Goal: Communication & Community: Answer question/provide support

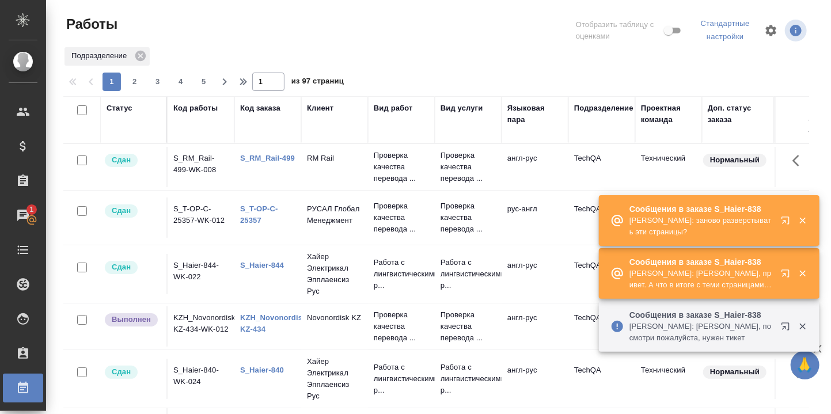
scroll to position [77, 0]
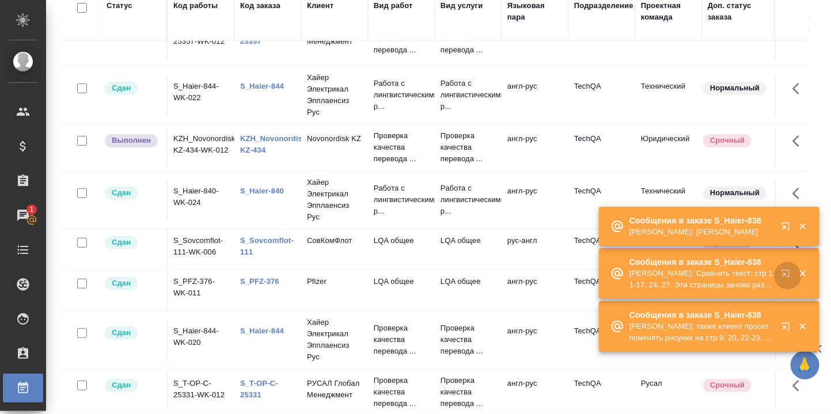
click at [787, 275] on icon "button" at bounding box center [788, 276] width 14 height 14
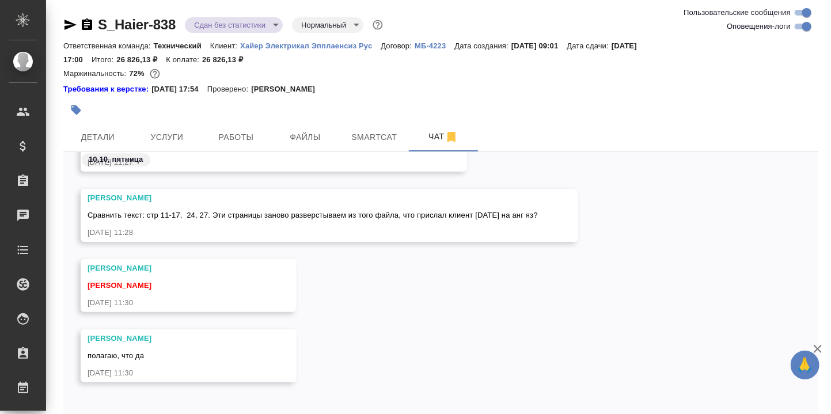
scroll to position [55, 0]
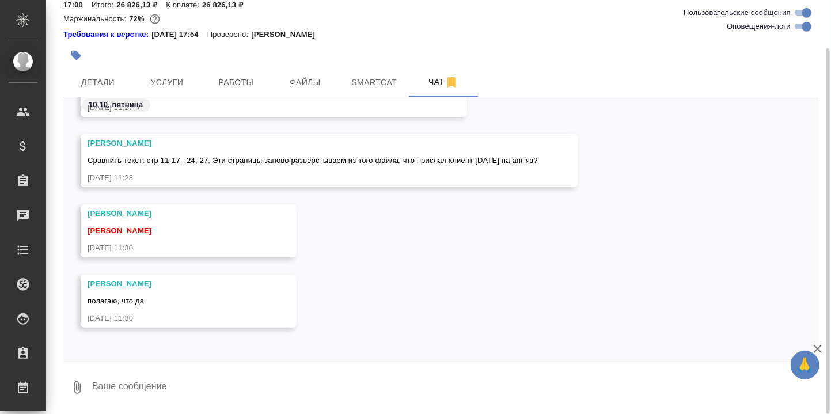
click at [252, 376] on textarea at bounding box center [454, 387] width 727 height 39
click at [133, 386] on textarea "Повторяю: 11-17 - заново разверстываем однозначно." at bounding box center [445, 387] width 708 height 39
click at [423, 382] on textarea "Повторяю информацию: 11-17 - заново разверстываем однозначно." at bounding box center [445, 387] width 708 height 39
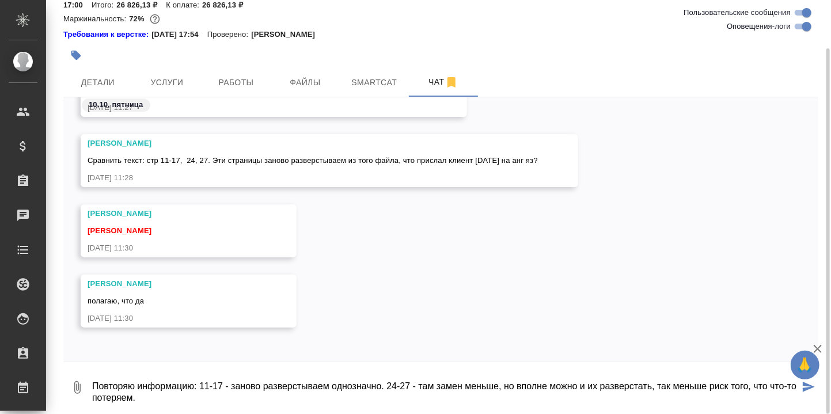
type textarea "Повторяю информацию: 11-17 - заново разверстываем однозначно. 24-27 - там замен…"
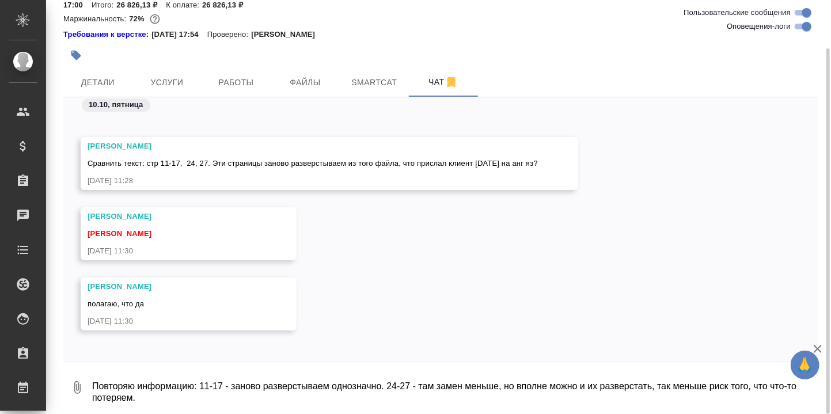
scroll to position [20285, 0]
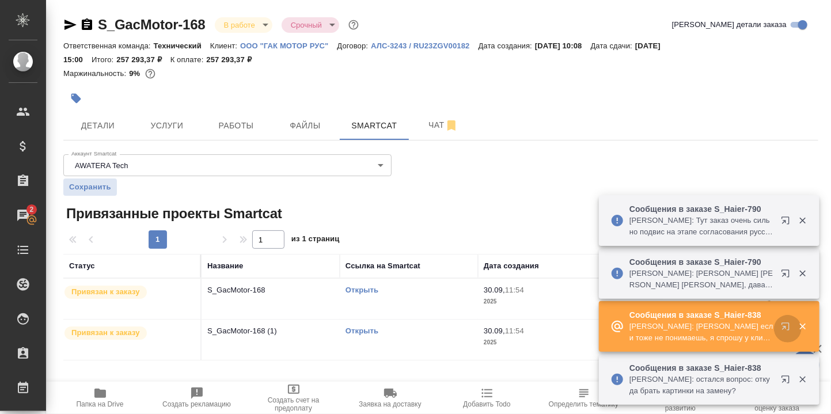
click at [789, 324] on icon "button" at bounding box center [788, 329] width 14 height 14
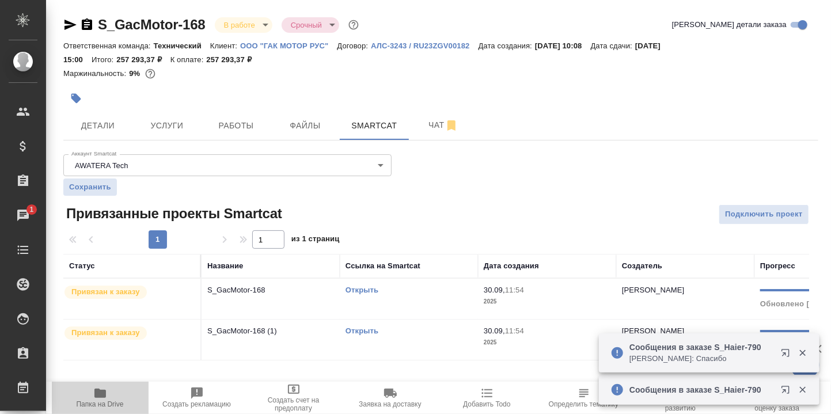
click at [100, 393] on icon "button" at bounding box center [100, 393] width 12 height 9
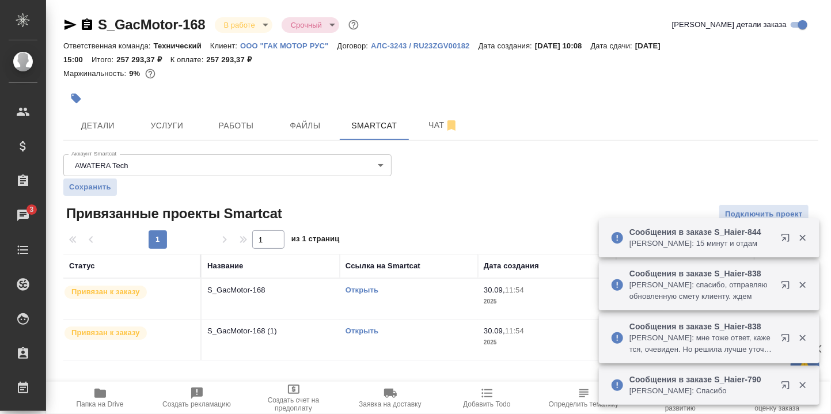
click at [789, 239] on icon "button" at bounding box center [784, 237] width 7 height 7
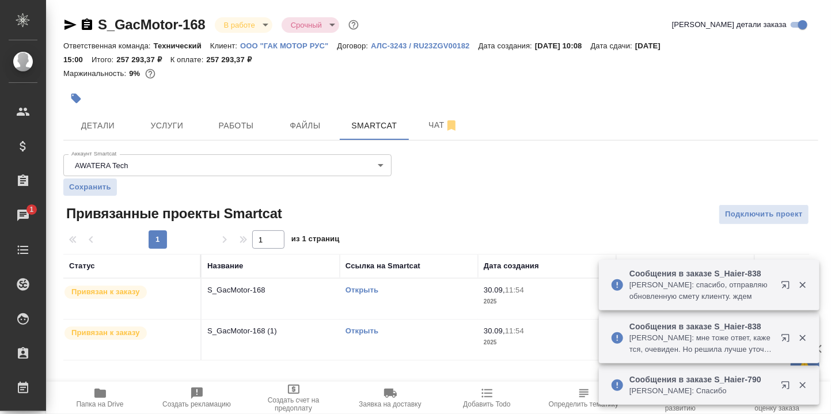
click at [355, 332] on link "Открыть" at bounding box center [361, 330] width 33 height 9
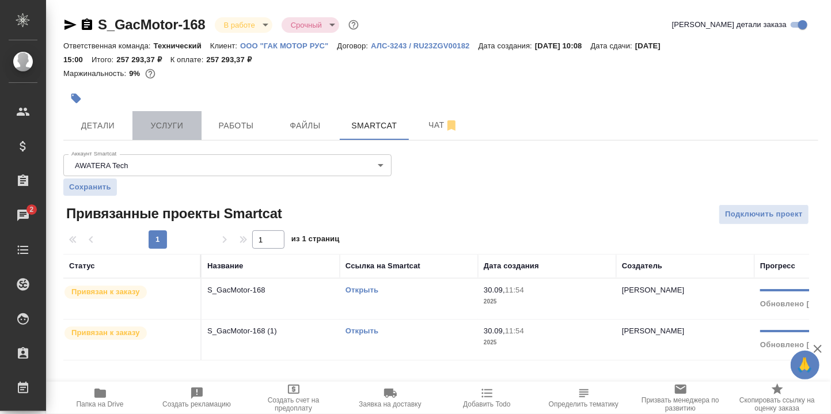
click at [172, 117] on button "Услуги" at bounding box center [166, 125] width 69 height 29
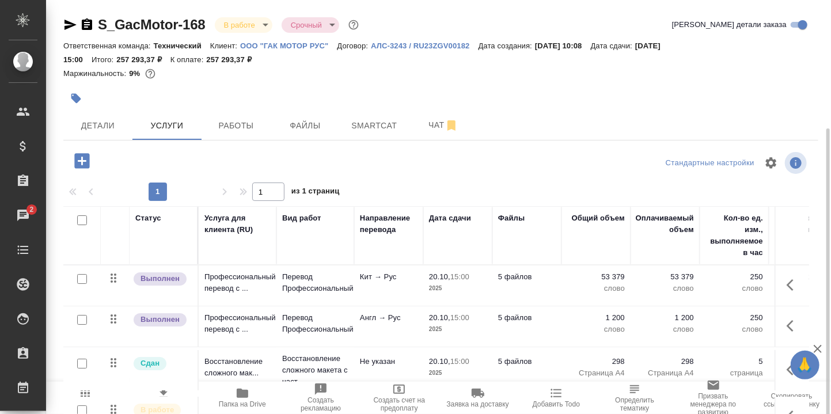
scroll to position [69, 0]
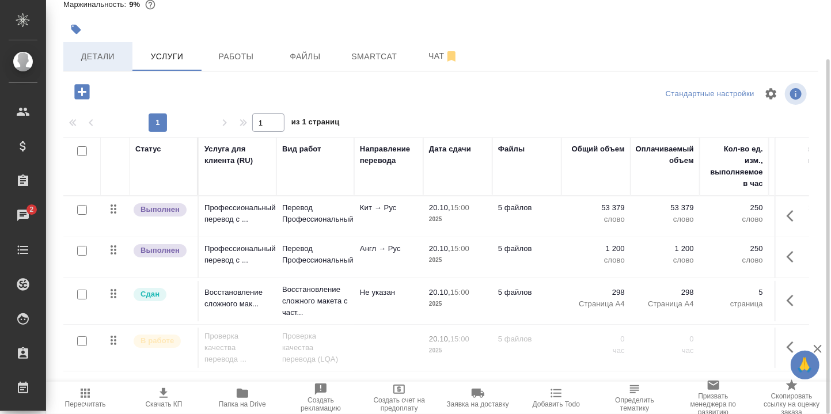
click at [90, 52] on span "Детали" at bounding box center [97, 57] width 55 height 14
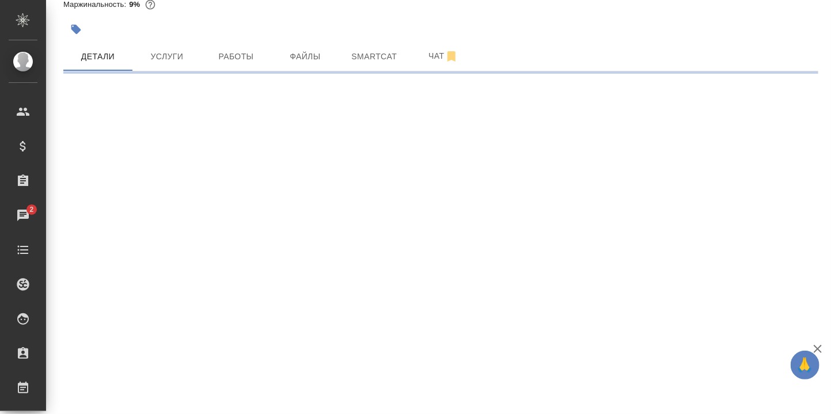
select select "RU"
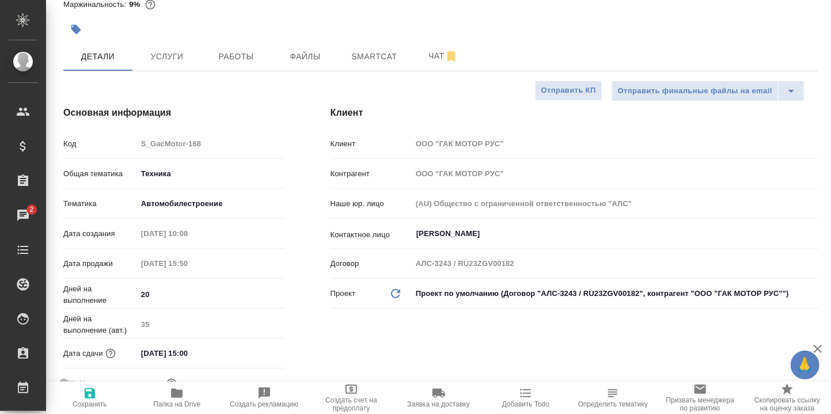
type textarea "x"
type input "Белякова Юлия"
type input "Сеитов Павел"
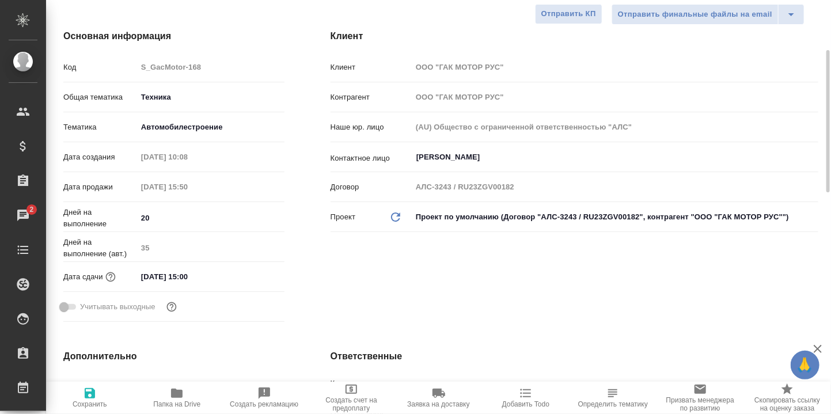
scroll to position [222, 0]
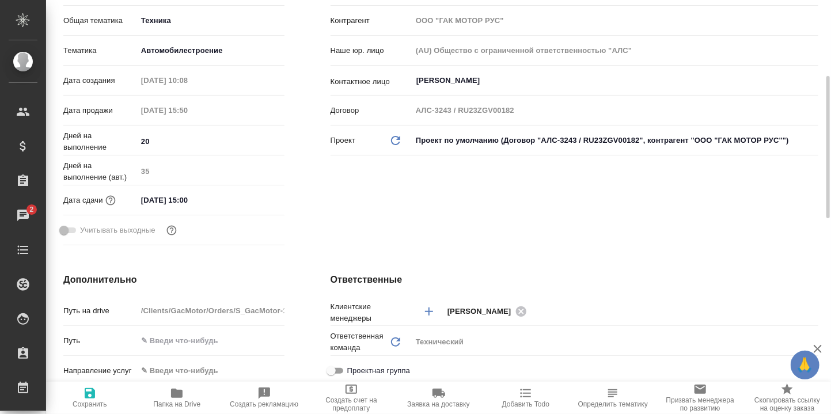
type textarea "x"
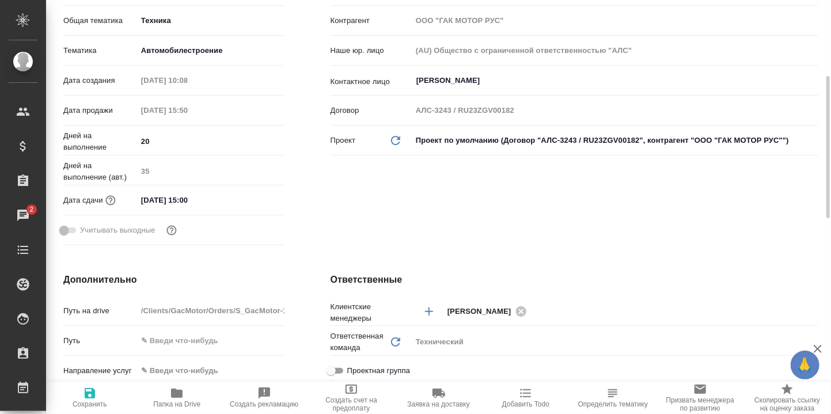
type textarea "x"
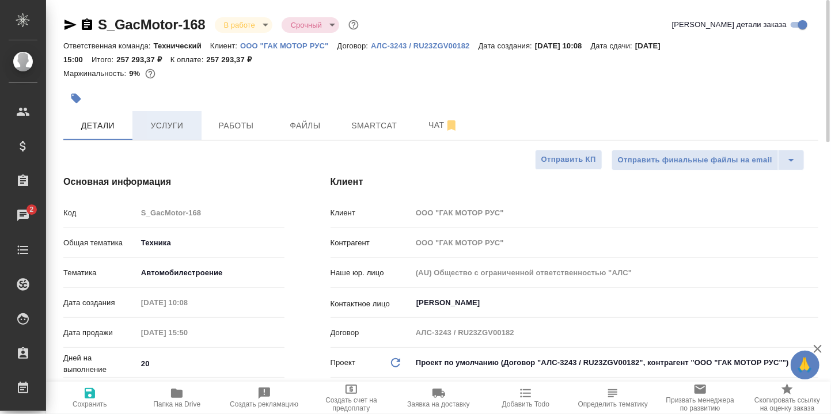
click at [170, 121] on span "Услуги" at bounding box center [166, 126] width 55 height 14
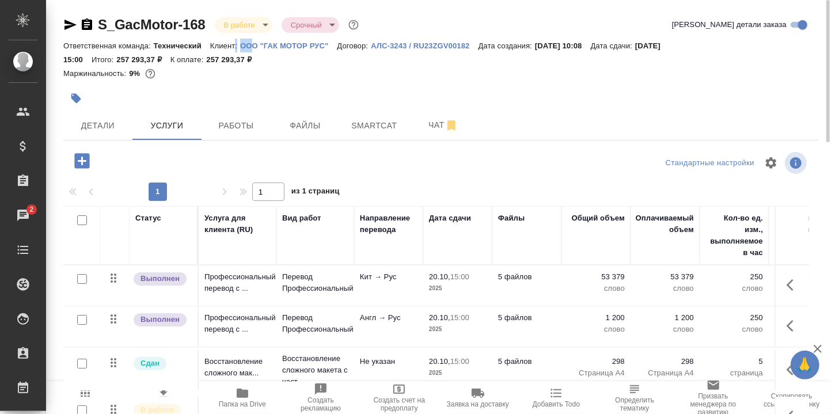
drag, startPoint x: 238, startPoint y: 42, endPoint x: 253, endPoint y: 51, distance: 16.8
click at [252, 47] on div "Ответственная команда: Технический Клиент: ООО "ГАК МОТОР РУС" Договор: АЛС-324…" at bounding box center [440, 53] width 755 height 28
drag, startPoint x: 253, startPoint y: 51, endPoint x: 229, endPoint y: 92, distance: 47.7
click at [229, 92] on div at bounding box center [314, 98] width 503 height 25
drag, startPoint x: 238, startPoint y: 42, endPoint x: 328, endPoint y: 44, distance: 90.4
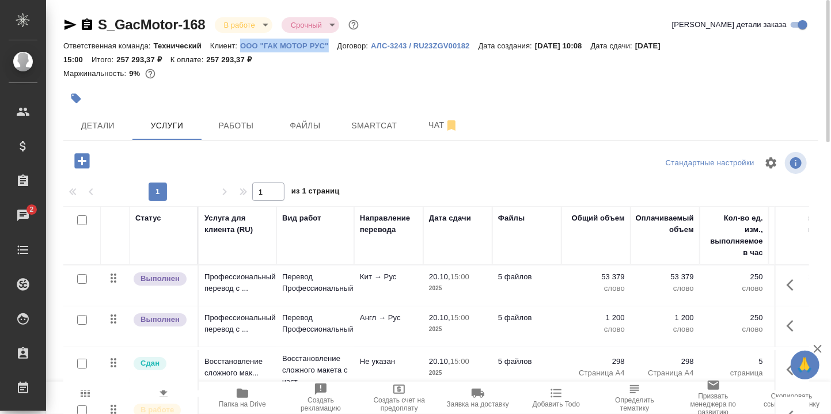
click at [328, 44] on div "Ответственная команда: Технический Клиент: ООО "ГАК МОТОР РУС" Договор: АЛС-324…" at bounding box center [440, 53] width 755 height 28
copy p "ООО "ГАК МОТОР РУС""
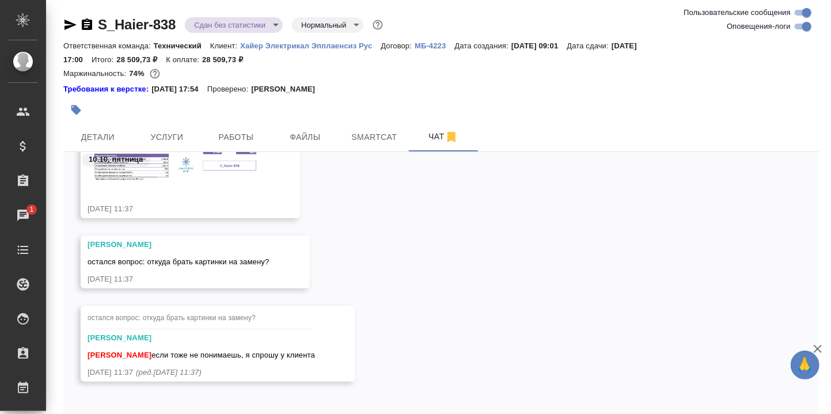
scroll to position [55, 0]
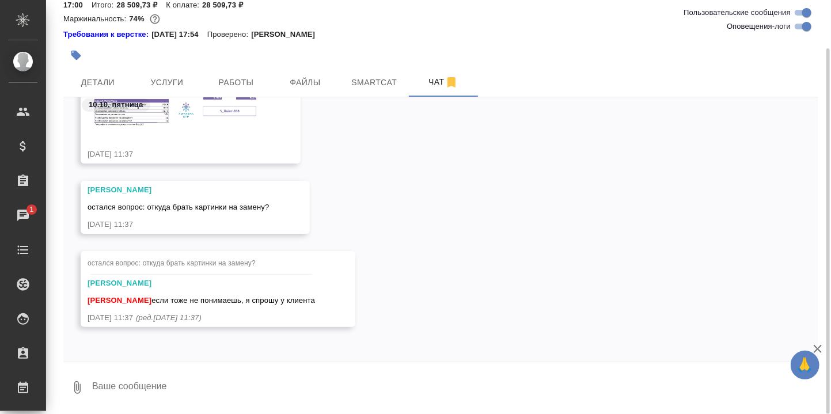
click at [143, 381] on textarea at bounding box center [454, 387] width 727 height 39
type textarea "Привет! Ответ, кажется, очевиден - из обновленного оригинала."
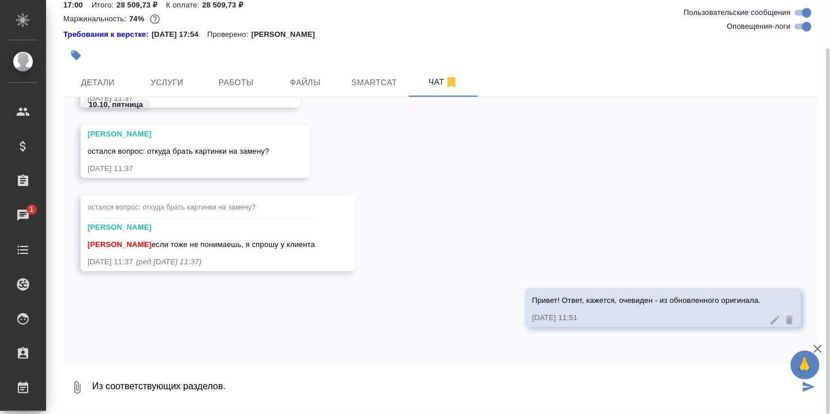
type textarea "Из соответствующих разделов."
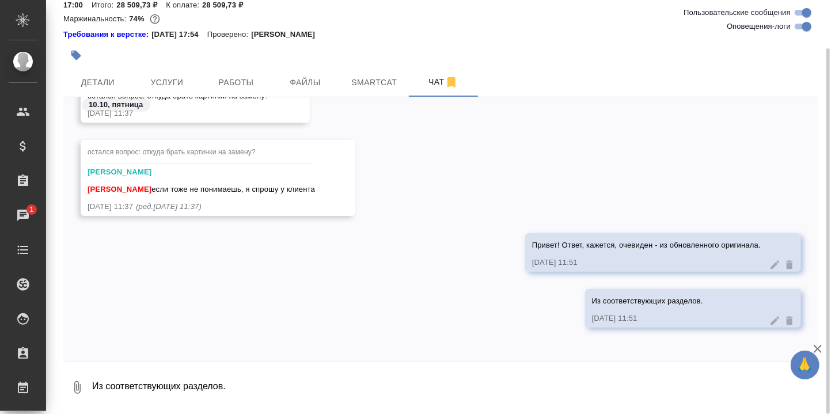
scroll to position [20848, 0]
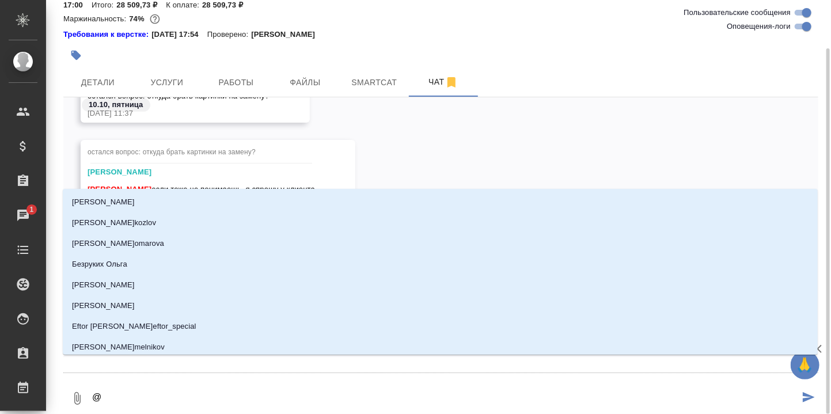
type textarea "@А"
type input "А"
type textarea "@Ар"
type input "Ар"
type textarea "@Арс"
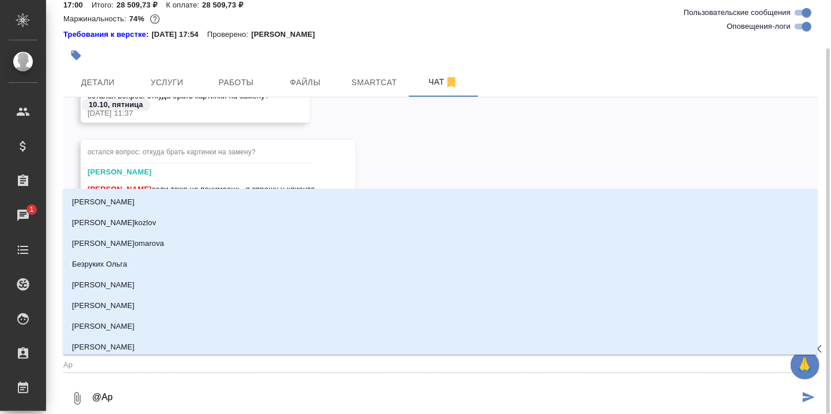
type input "Арс"
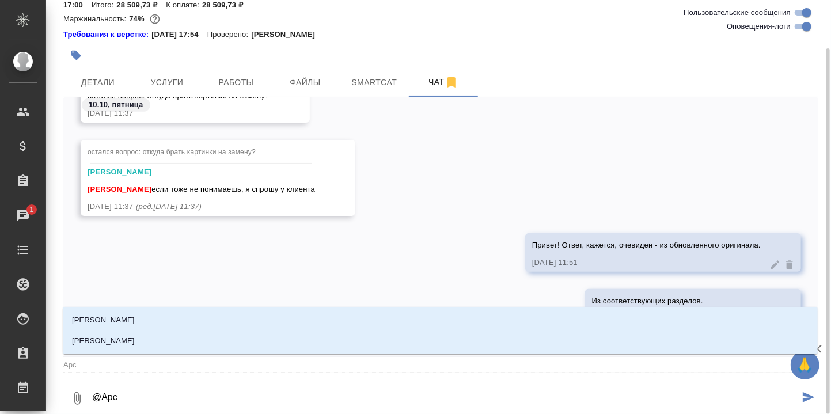
type textarea "@Арсе"
type input "Арсе"
type textarea "@Арсен"
type input "Арсен"
type textarea "@Арсень"
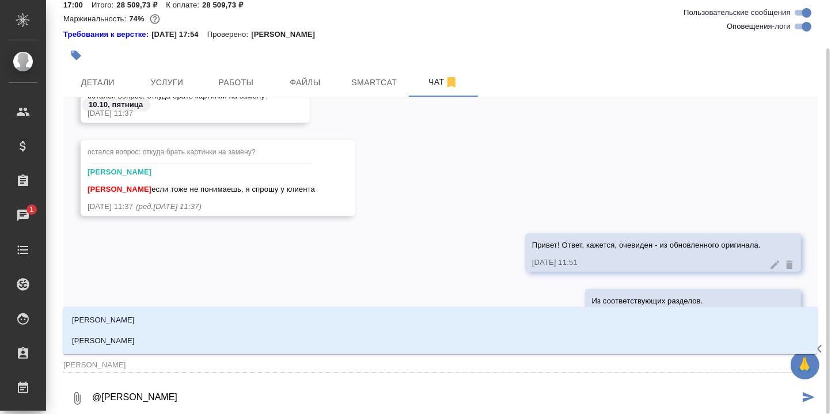
type input "Арсень"
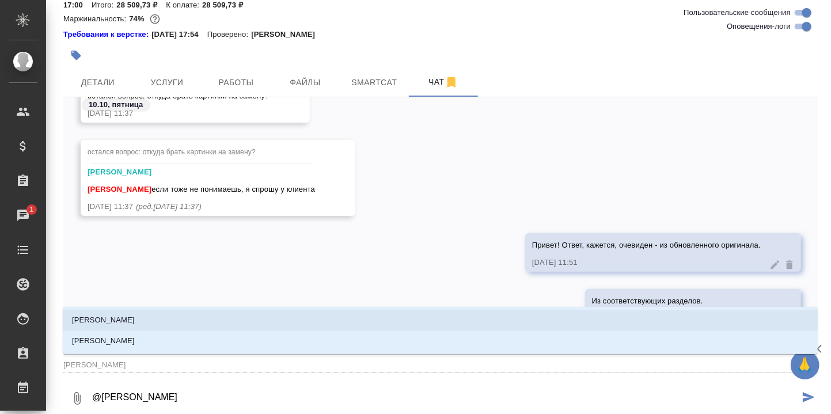
click at [145, 325] on li "[PERSON_NAME]" at bounding box center [440, 320] width 755 height 21
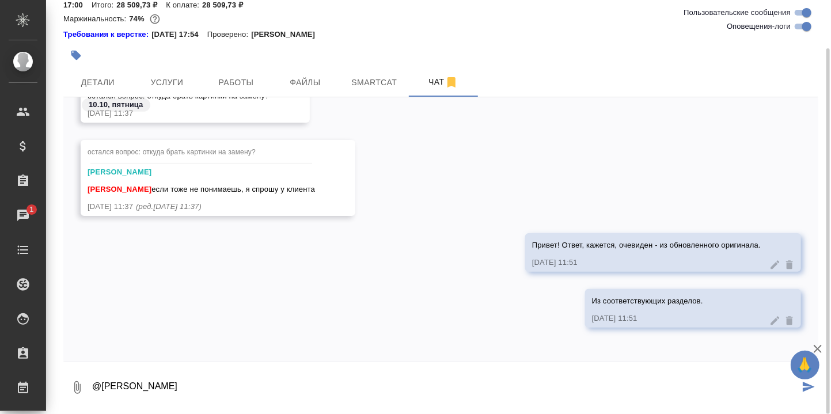
type textarea "@Арсеньева Вера"
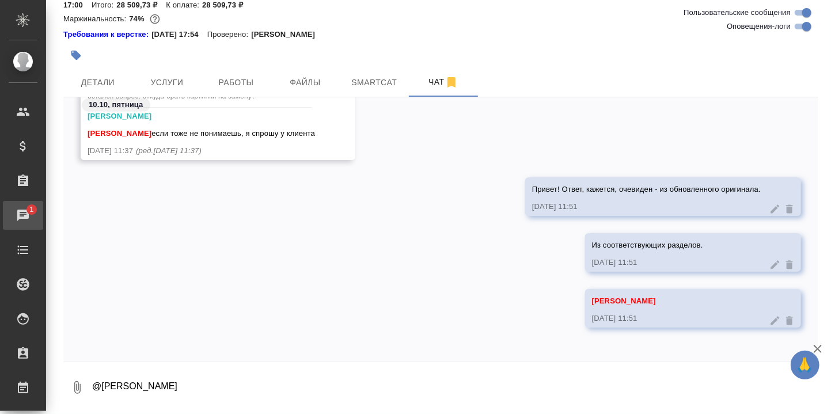
click at [23, 208] on div "Чаты" at bounding box center [8, 215] width 29 height 17
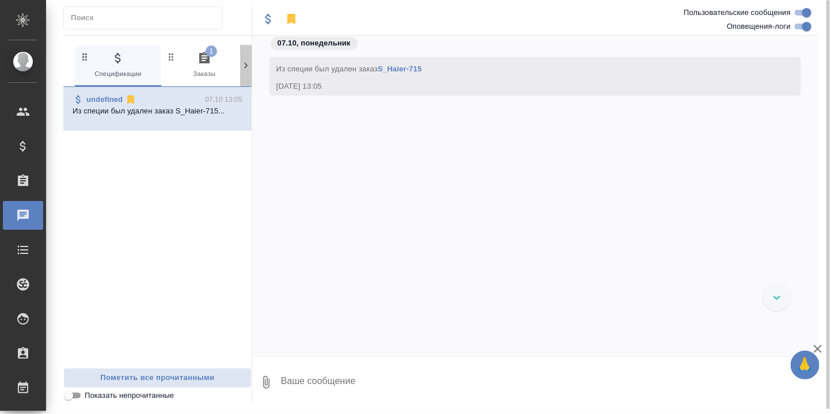
click at [245, 62] on icon at bounding box center [246, 66] width 12 height 12
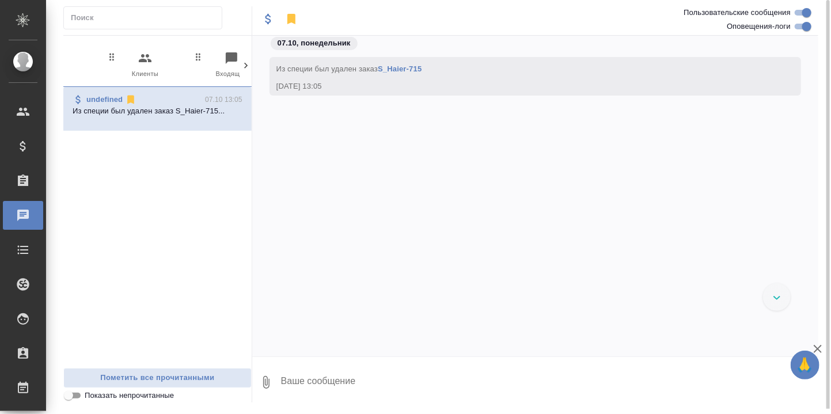
scroll to position [0, 165]
click at [68, 61] on icon at bounding box center [69, 66] width 12 height 12
click at [206, 59] on icon "button" at bounding box center [204, 58] width 14 height 14
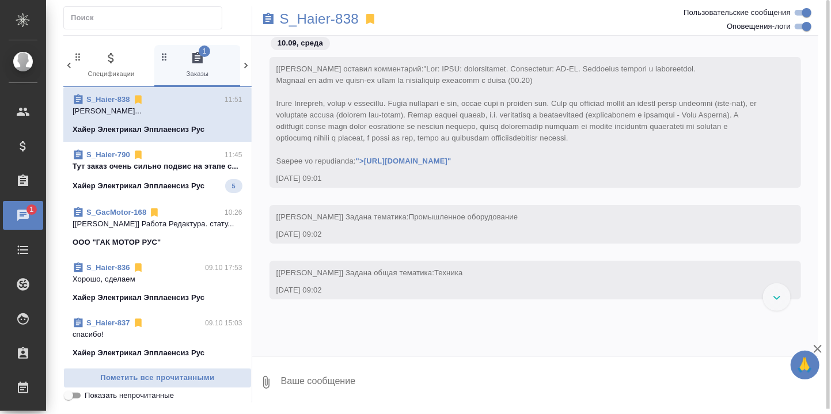
scroll to position [9001, 0]
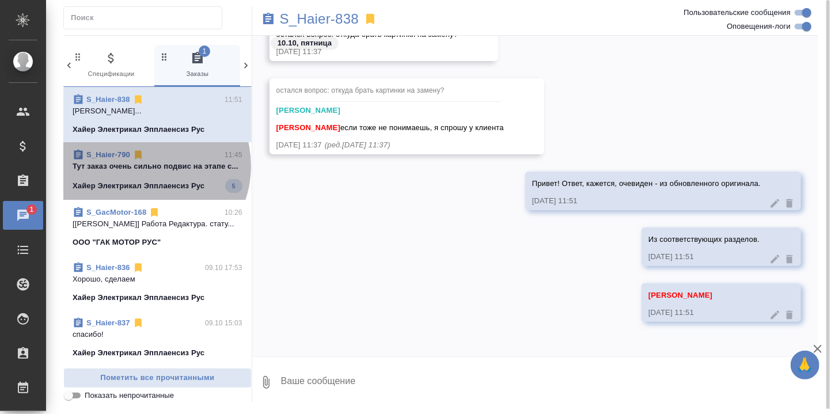
click at [144, 163] on p "Тут заказ очень сильно подвис на этапе с..." at bounding box center [158, 167] width 170 height 12
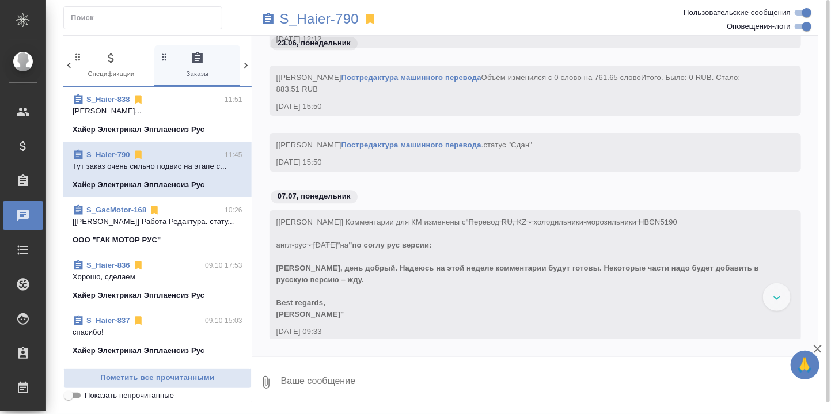
scroll to position [7773, 0]
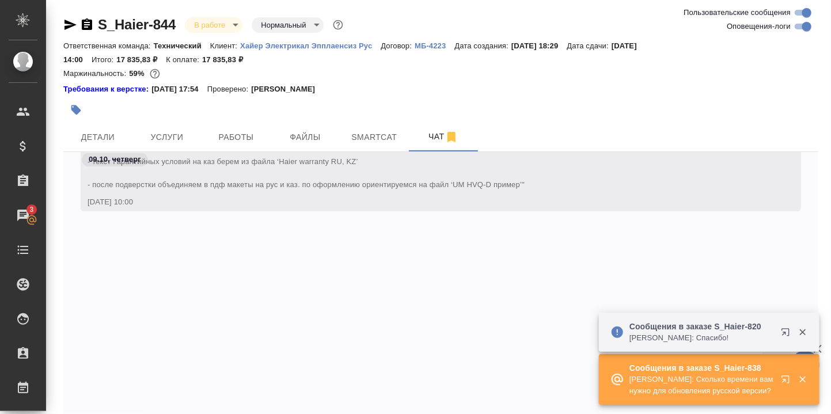
scroll to position [28853, 0]
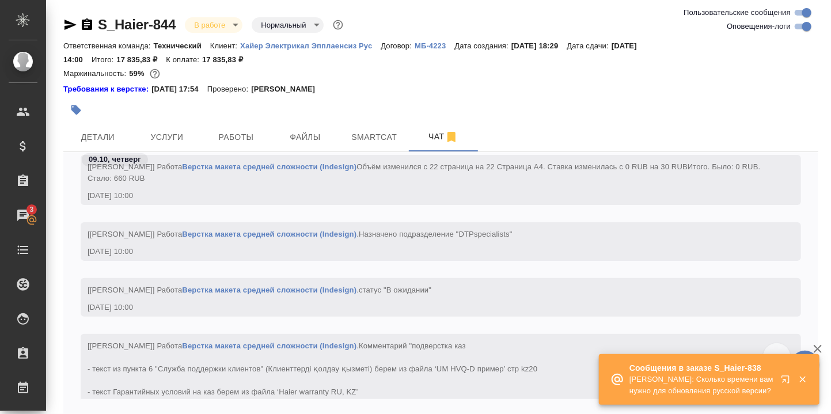
click at [785, 377] on icon "button" at bounding box center [788, 382] width 14 height 14
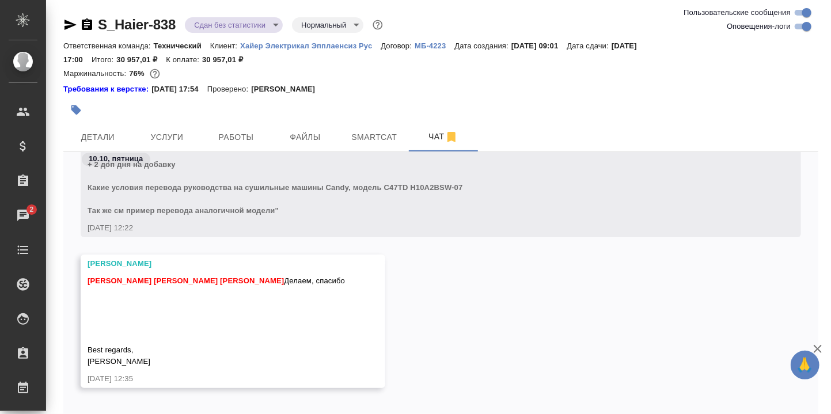
scroll to position [21730, 0]
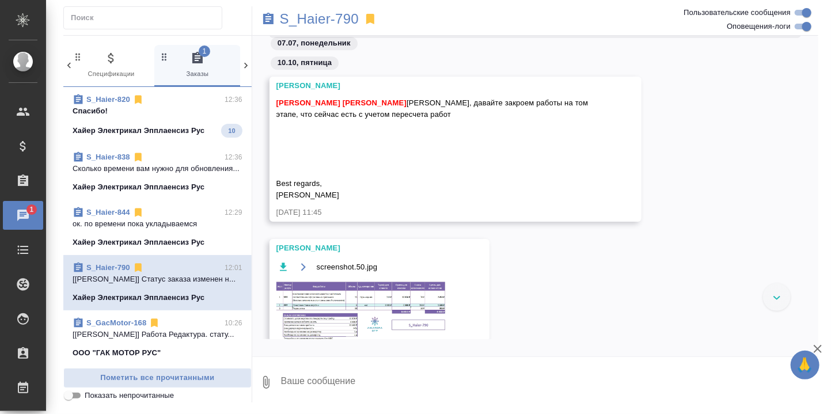
scroll to position [7692, 0]
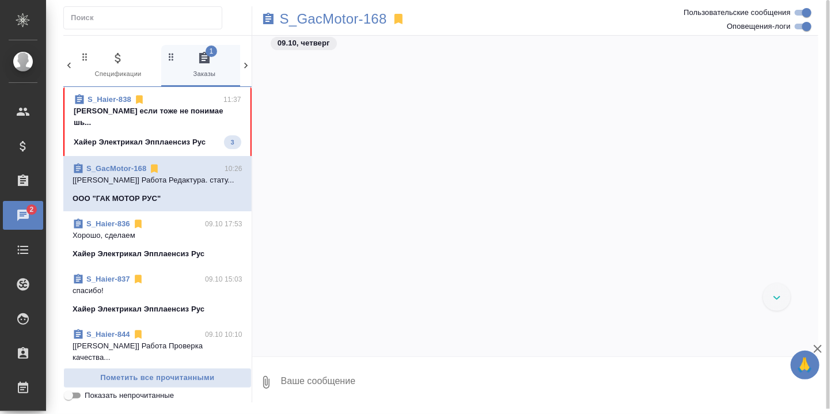
scroll to position [20786, 0]
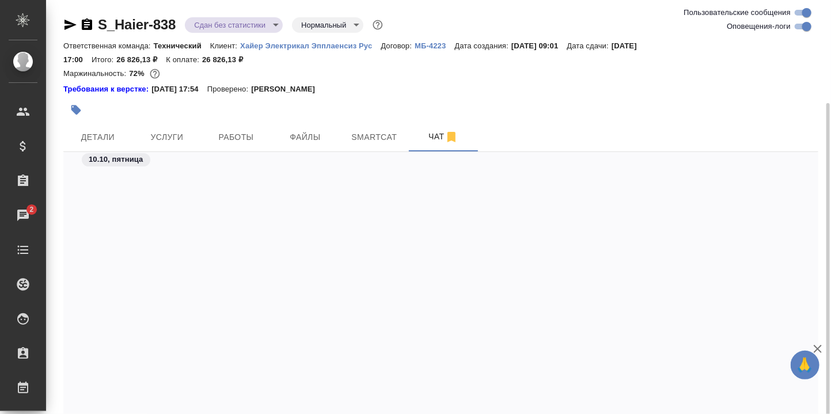
scroll to position [21728, 0]
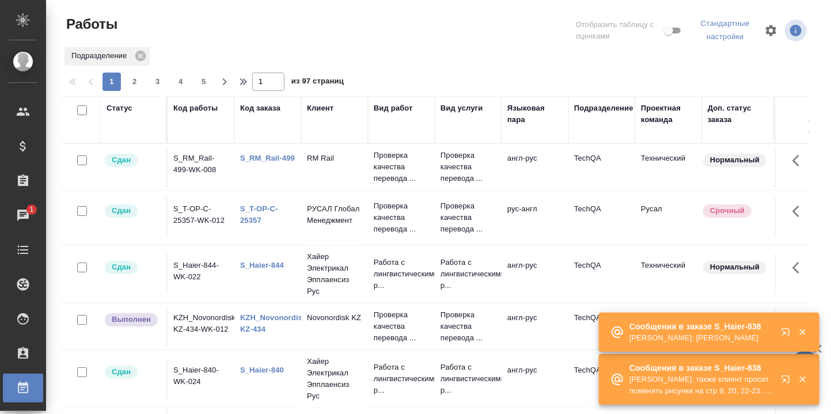
scroll to position [77, 0]
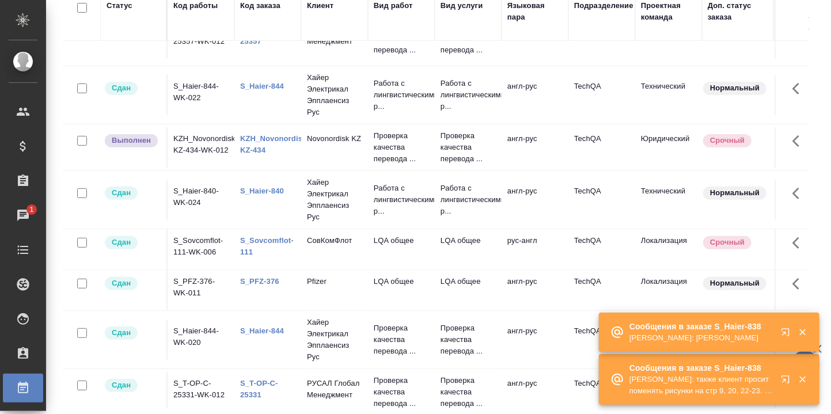
click at [788, 328] on icon "button" at bounding box center [788, 335] width 14 height 14
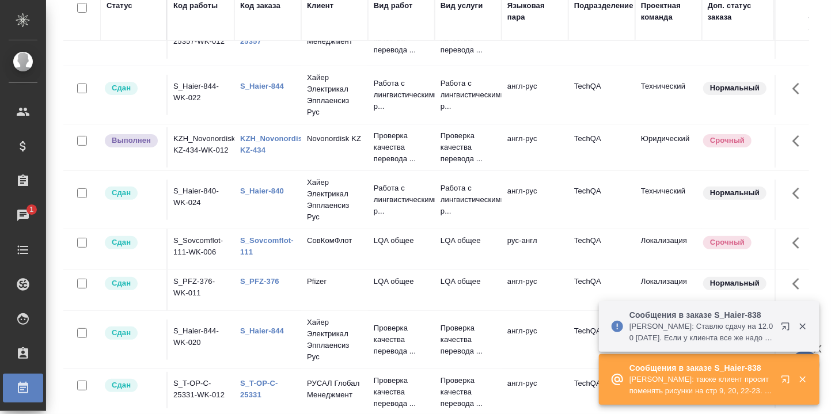
click at [785, 377] on icon "button" at bounding box center [788, 382] width 14 height 14
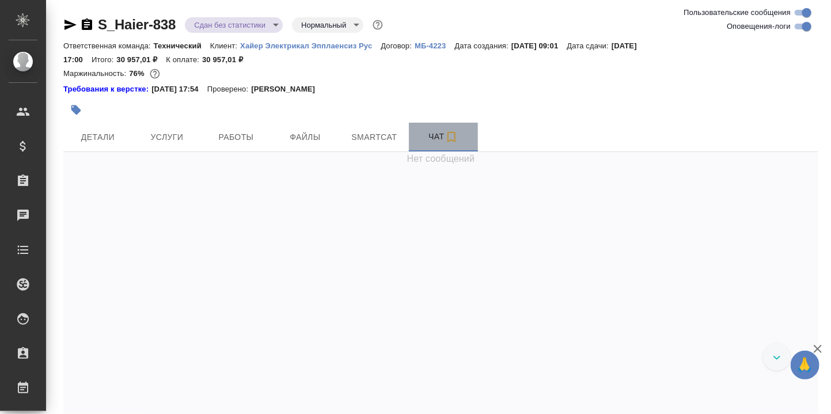
click at [435, 134] on span "Чат" at bounding box center [443, 137] width 55 height 14
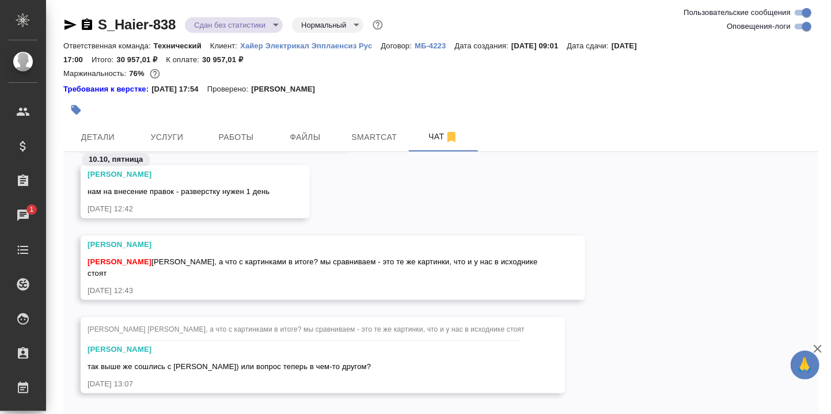
scroll to position [55, 0]
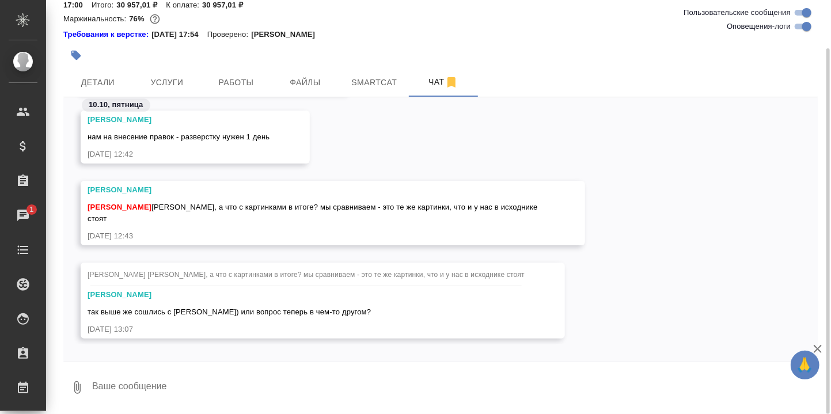
click at [234, 366] on div at bounding box center [440, 365] width 755 height 6
click at [195, 392] on textarea at bounding box center [454, 387] width 727 height 39
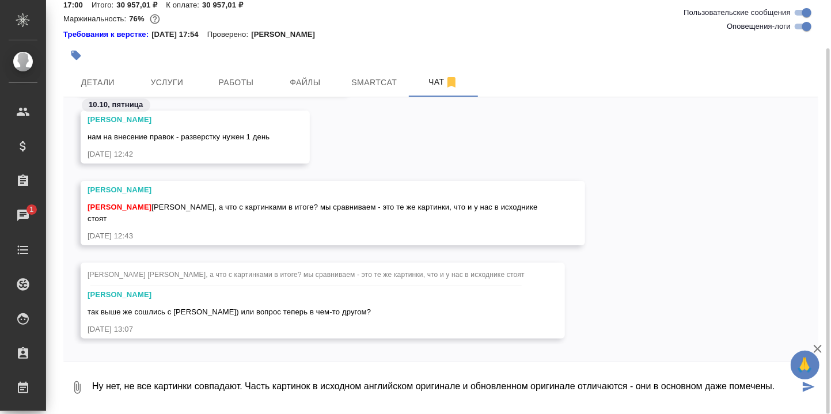
type textarea "Ну нет, не все картинки совпадают. Часть картинок в исходном английском оригина…"
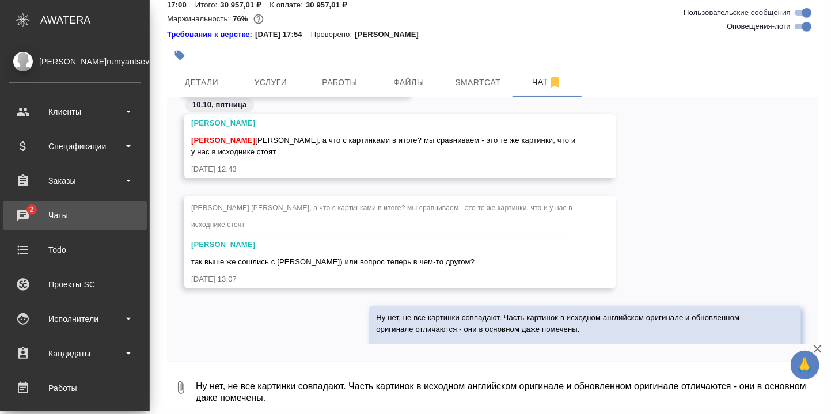
click at [28, 210] on div "Чаты" at bounding box center [75, 215] width 132 height 17
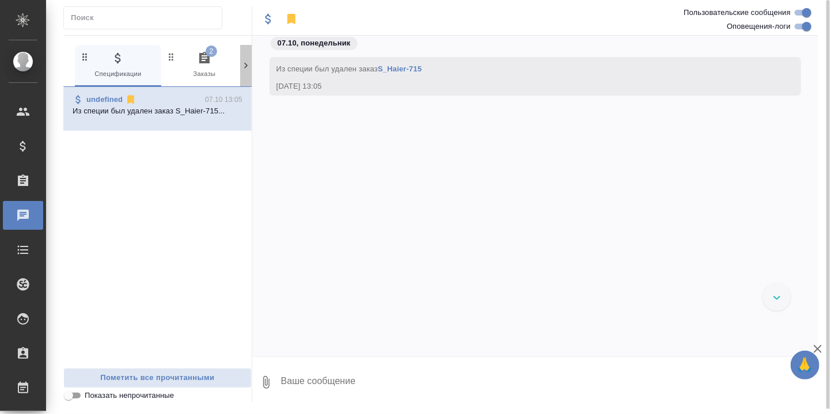
click at [245, 60] on icon at bounding box center [246, 66] width 12 height 12
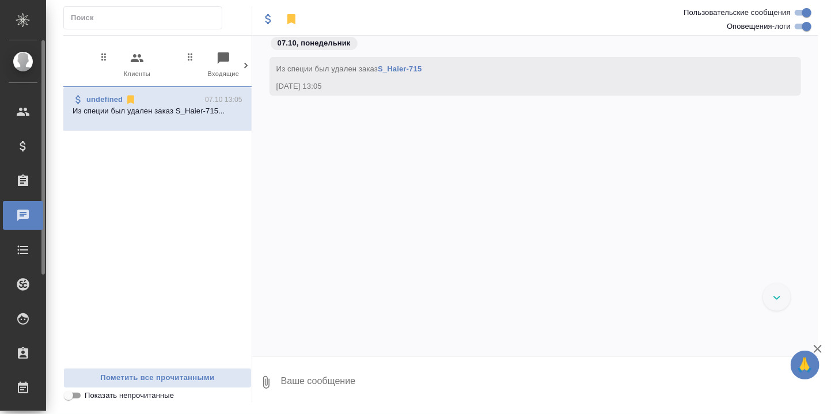
scroll to position [0, 165]
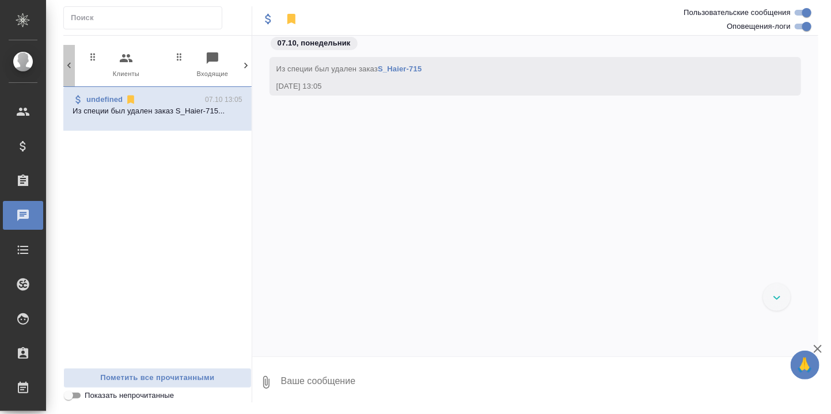
click at [71, 68] on icon at bounding box center [69, 66] width 12 height 12
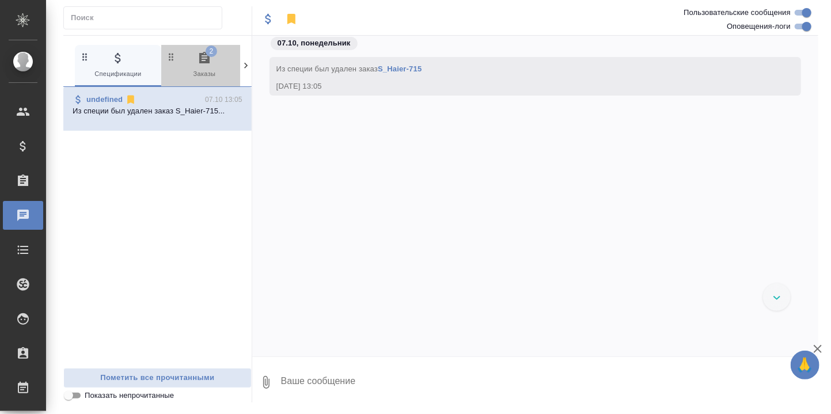
click at [201, 60] on icon "button" at bounding box center [204, 58] width 14 height 14
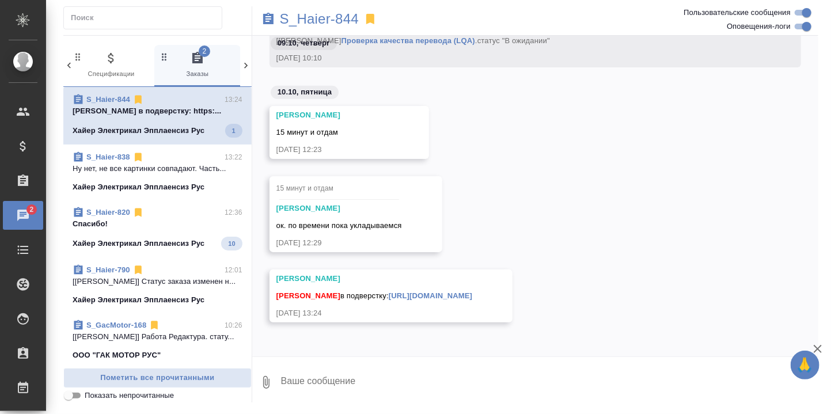
scroll to position [12577, 0]
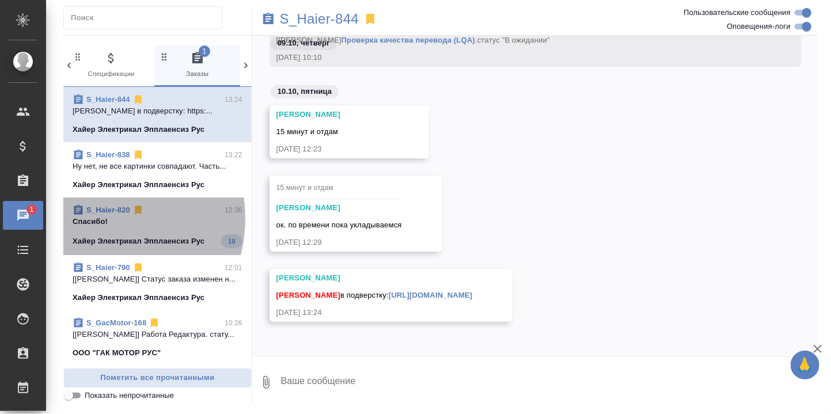
click at [93, 218] on p "Спасибо!" at bounding box center [158, 222] width 170 height 12
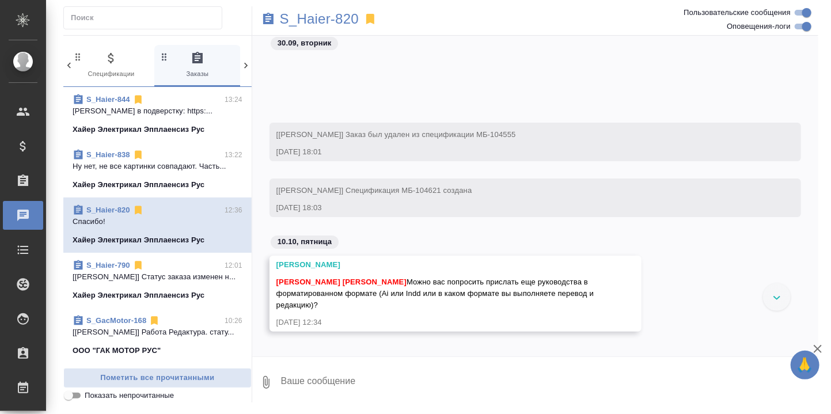
scroll to position [24596, 0]
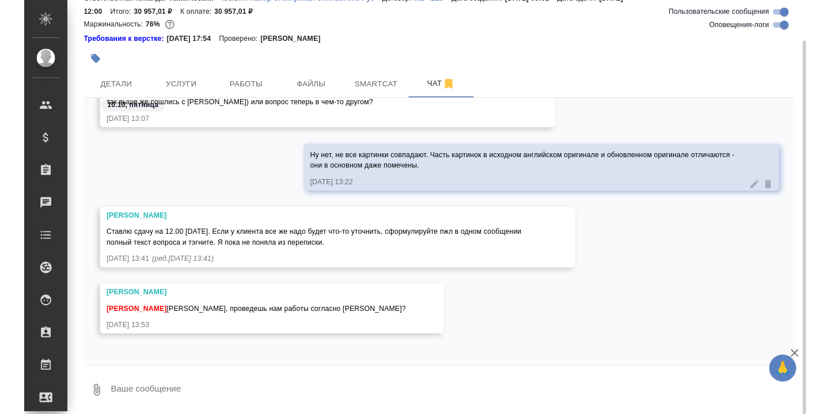
scroll to position [22520, 0]
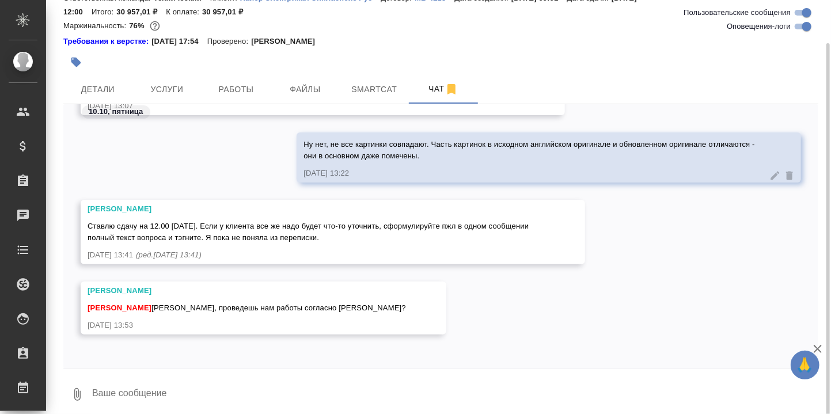
drag, startPoint x: 198, startPoint y: 384, endPoint x: 206, endPoint y: 387, distance: 8.2
click at [206, 387] on textarea at bounding box center [454, 394] width 727 height 39
type textarea "А мне, кстати, сюда начислять? Или будут новые, отдельные заказы?"
